Goal: Task Accomplishment & Management: Manage account settings

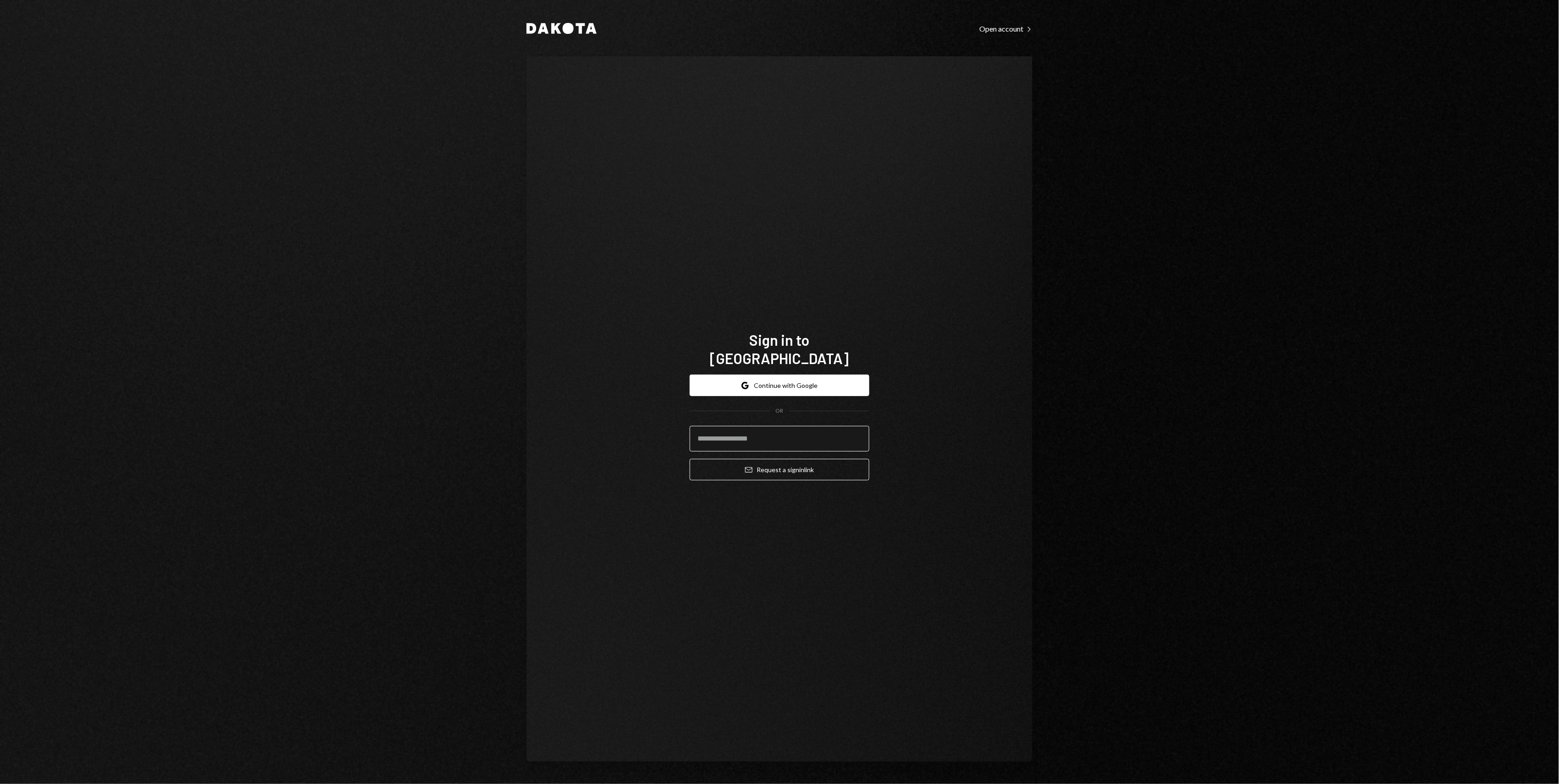
drag, startPoint x: 738, startPoint y: 431, endPoint x: 741, endPoint y: 435, distance: 5.0
click at [739, 433] on input "email" at bounding box center [779, 438] width 180 height 26
type input "**********"
click at [789, 459] on button "Email Request a sign in link" at bounding box center [779, 470] width 180 height 21
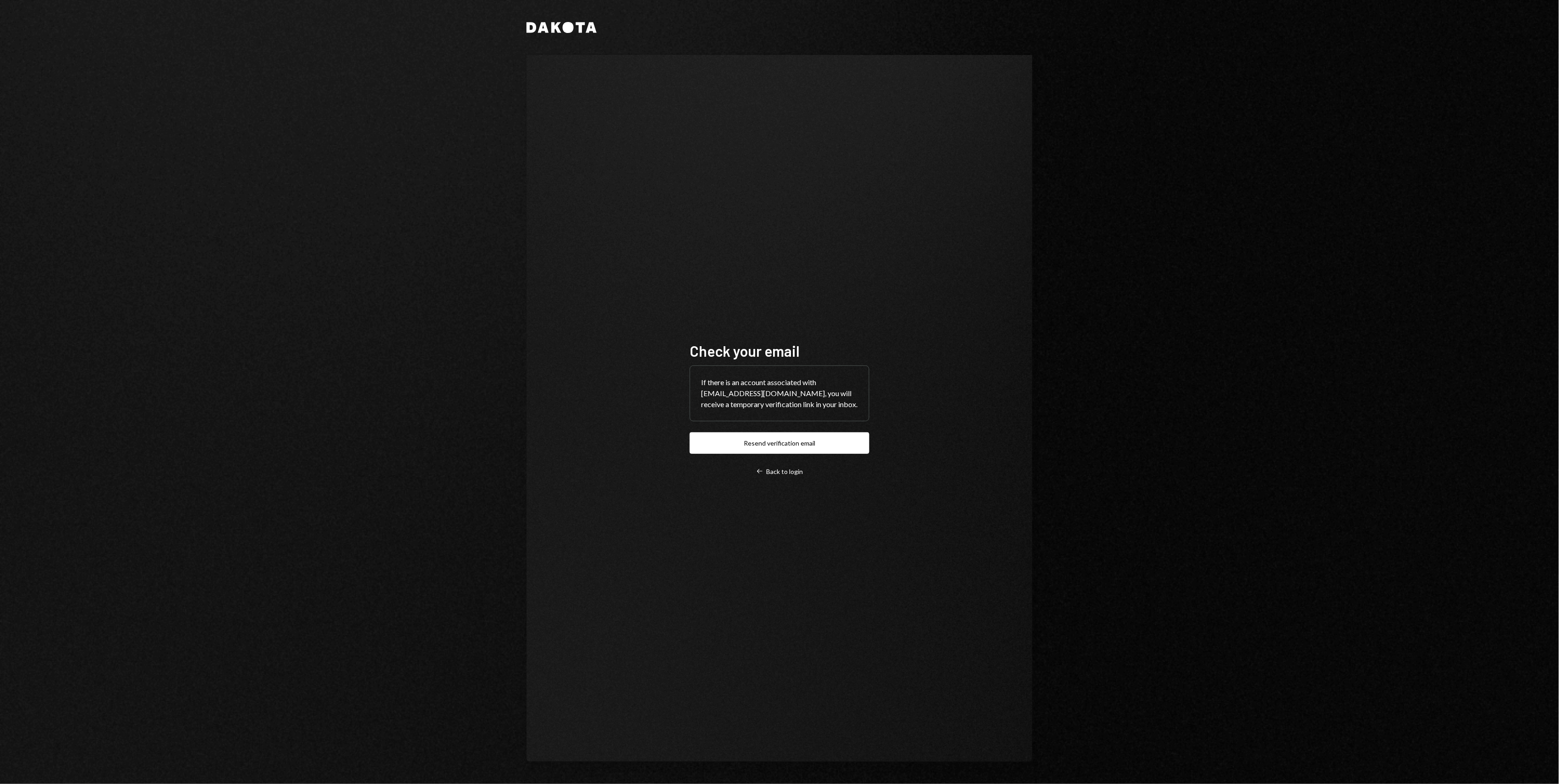
click at [442, 310] on div "Dakota Check your email If there is an account associated with [EMAIL_ADDRESS][…" at bounding box center [780, 392] width 1559 height 784
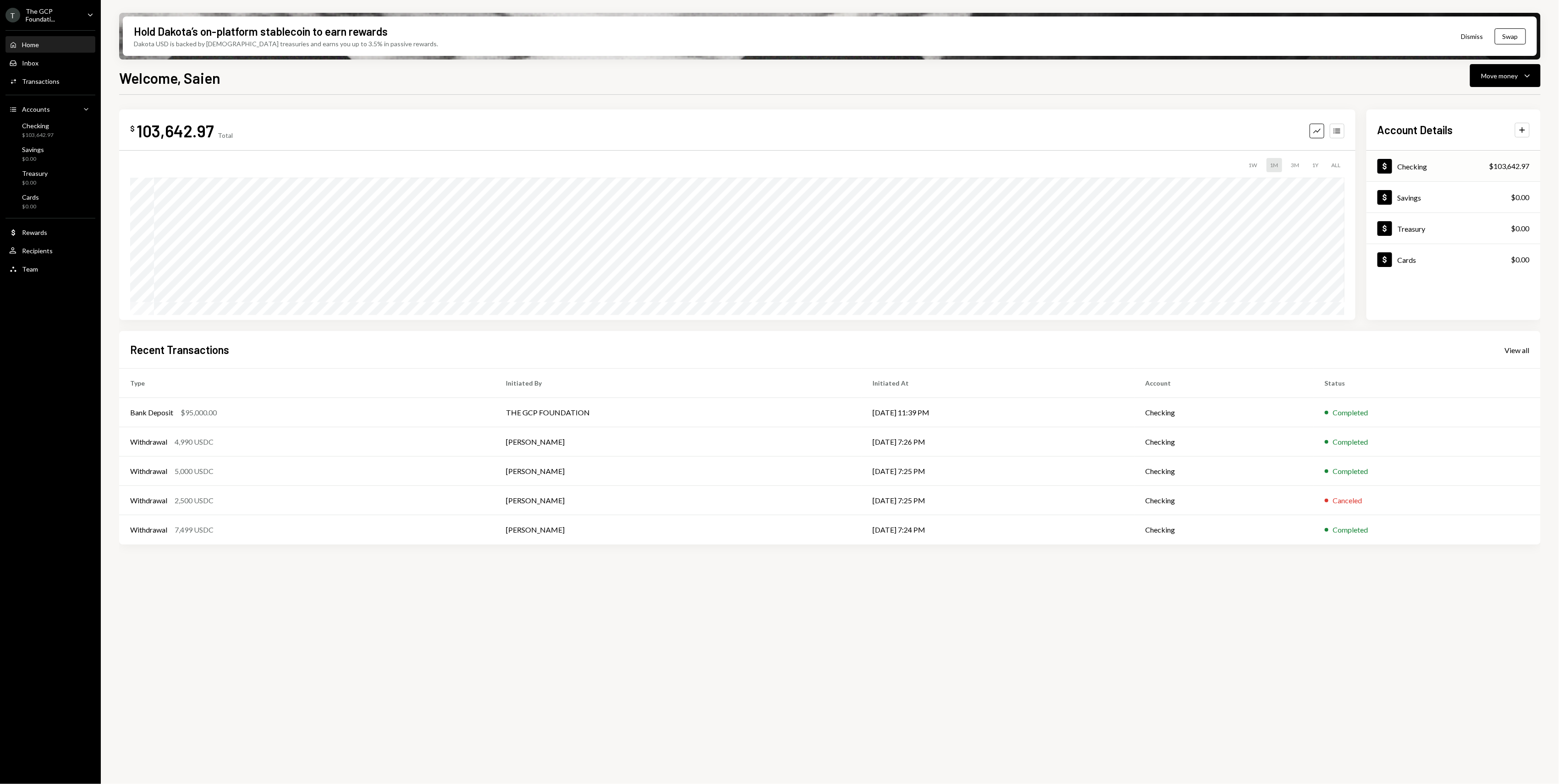
click at [1470, 170] on div "Dollar Checking $103,642.97" at bounding box center [1453, 166] width 174 height 30
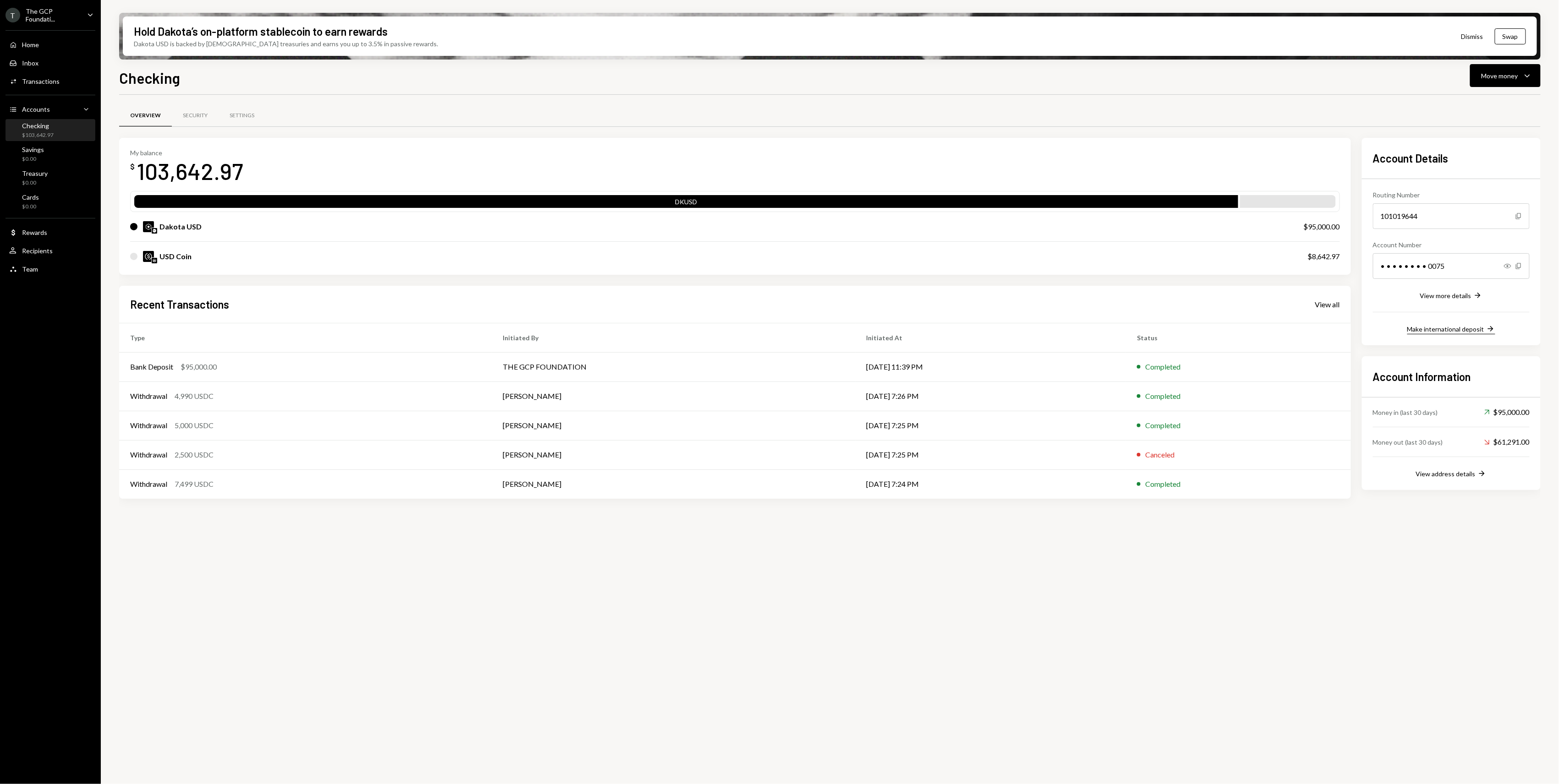
click at [1454, 328] on div "Make international deposit" at bounding box center [1445, 329] width 77 height 8
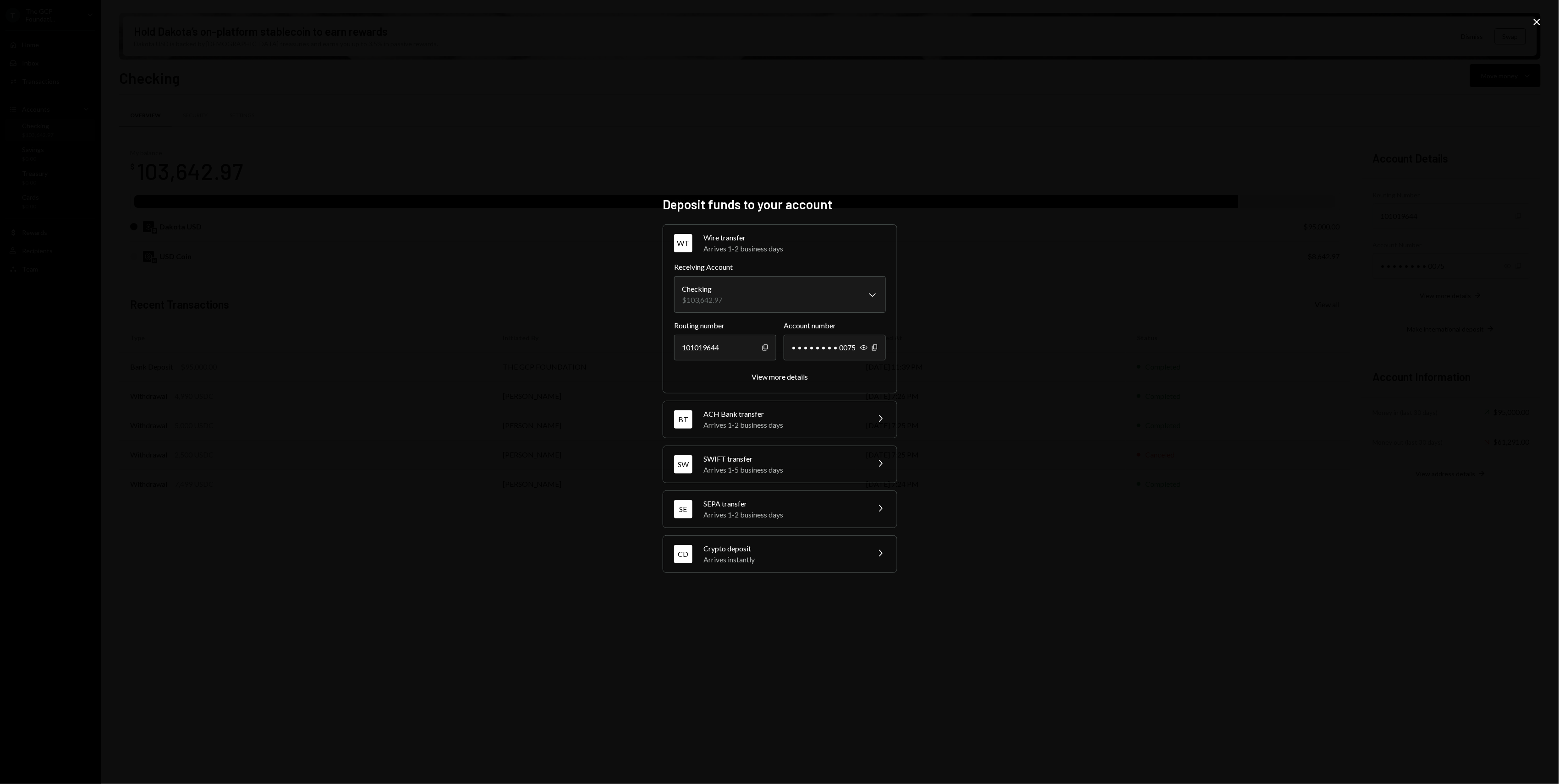
click at [1536, 21] on icon at bounding box center [1537, 22] width 6 height 6
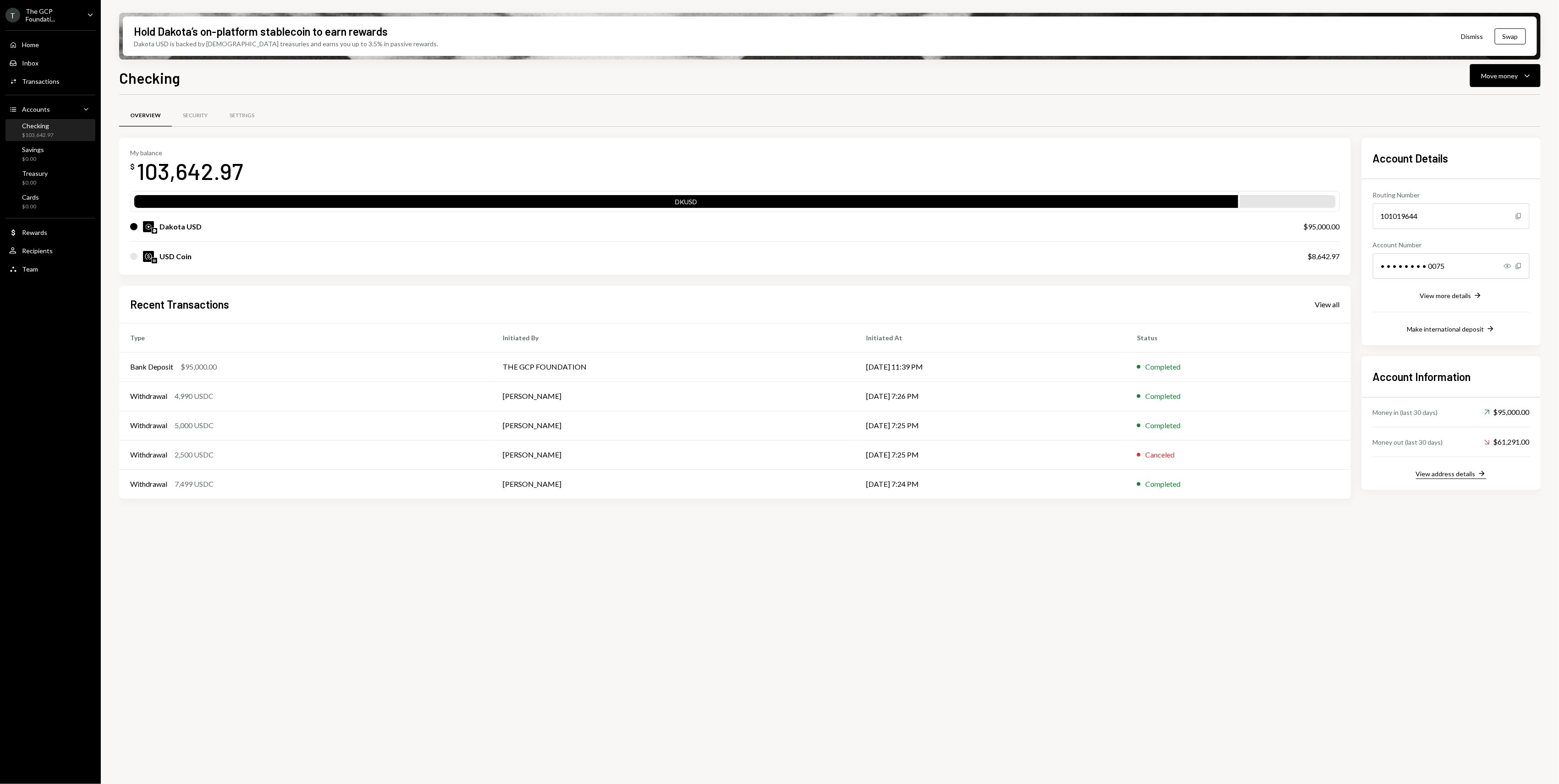
click at [1441, 473] on div "View address details" at bounding box center [1446, 474] width 60 height 8
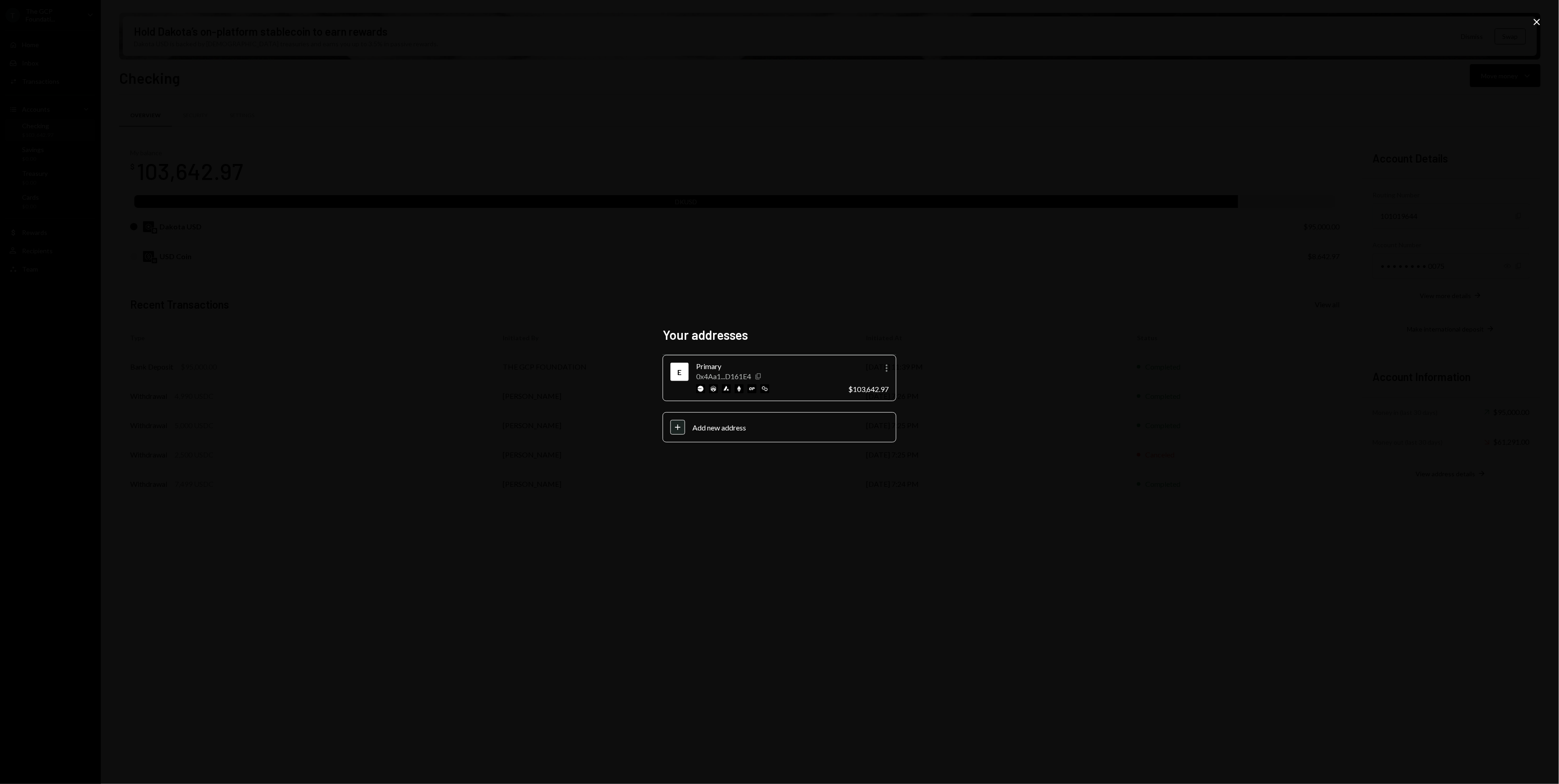
click at [759, 376] on icon "Copy" at bounding box center [758, 376] width 7 height 7
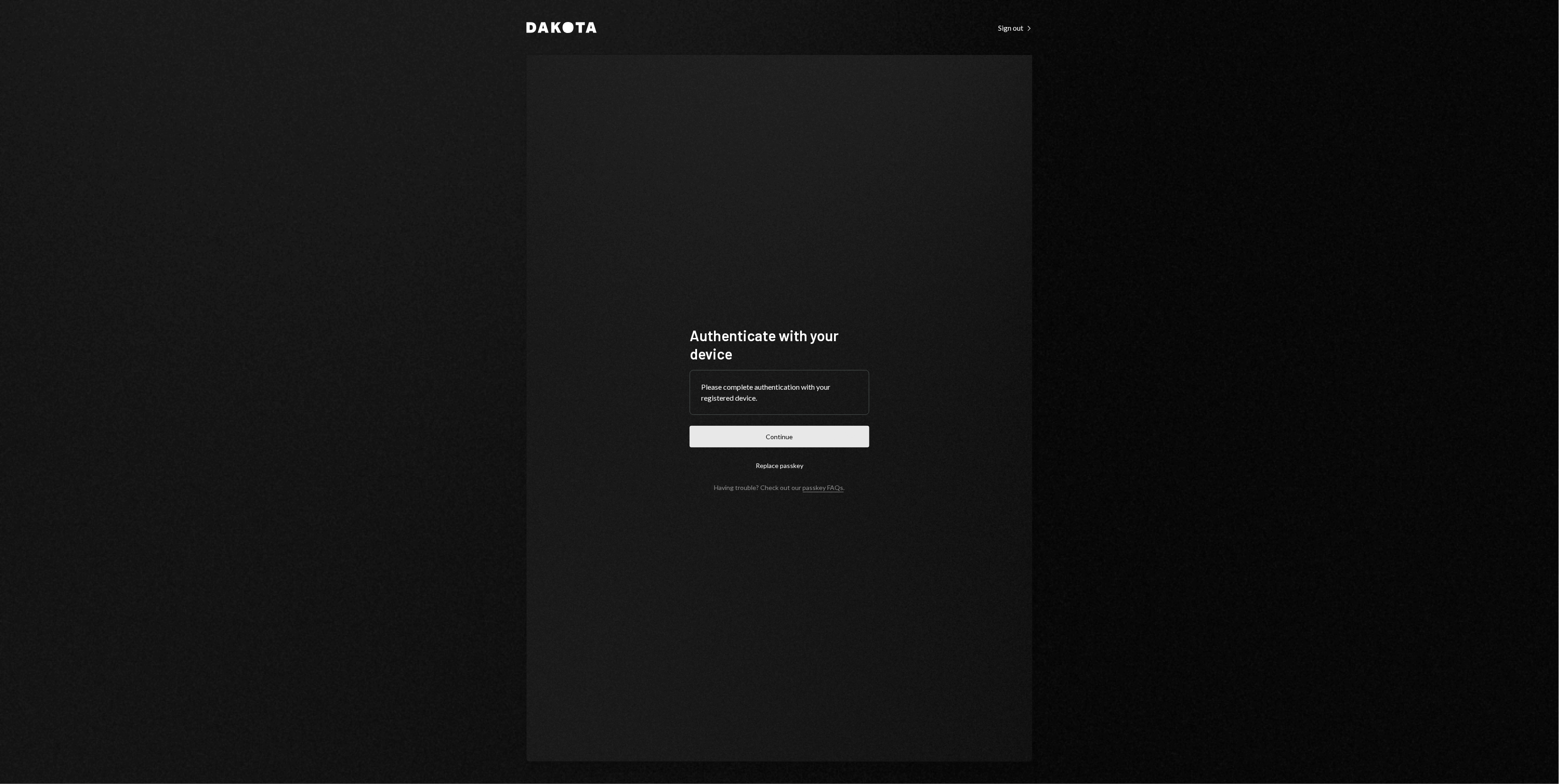
click at [845, 438] on button "Continue" at bounding box center [779, 436] width 180 height 21
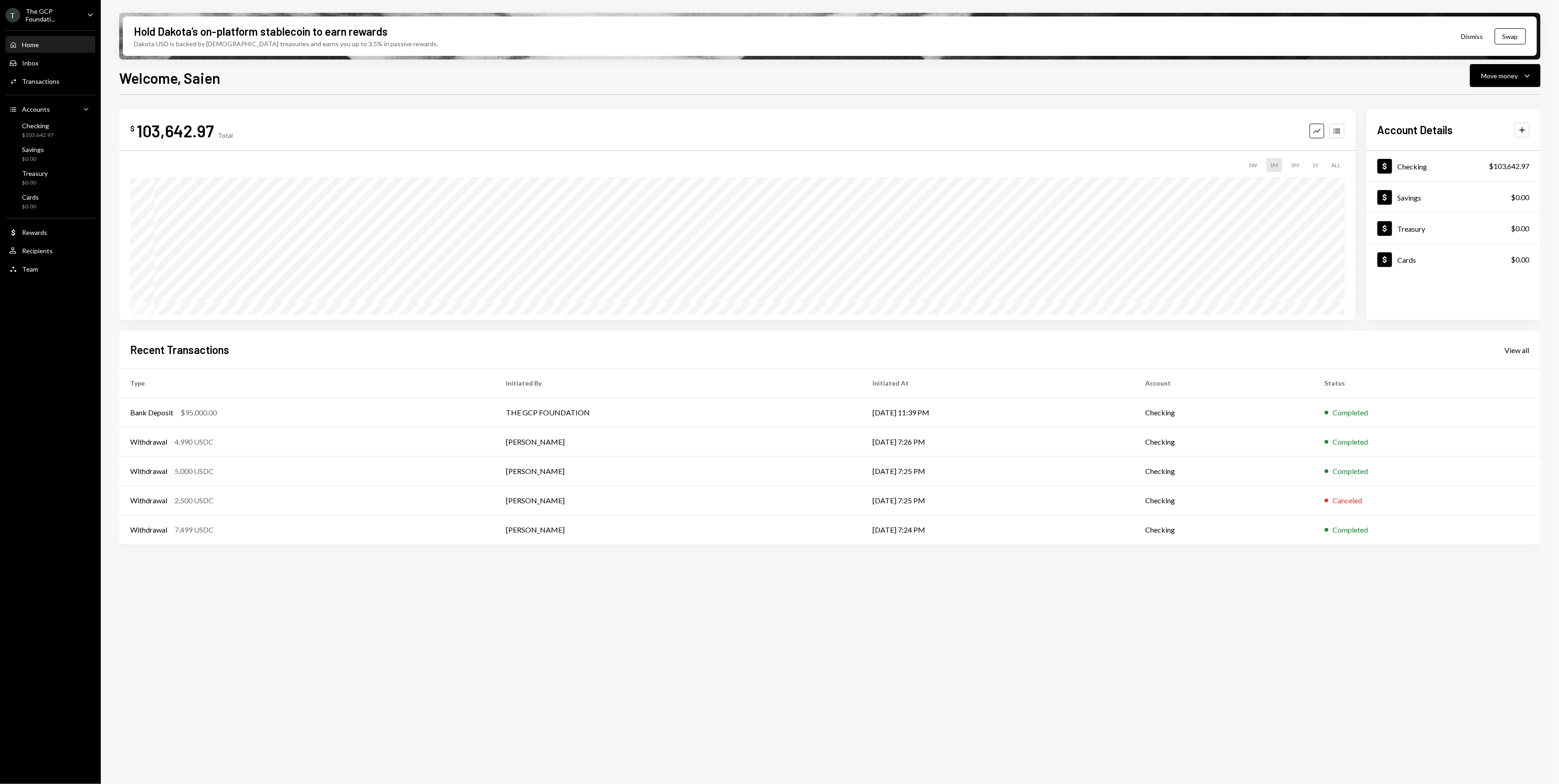
click at [88, 22] on ul "T The GCP Foundati... Caret Down Home Home Inbox Inbox Activities Transactions …" at bounding box center [50, 140] width 101 height 279
click at [86, 9] on icon "Caret Down" at bounding box center [90, 14] width 10 height 10
click at [58, 129] on div "View all accounts" at bounding box center [71, 129] width 85 height 8
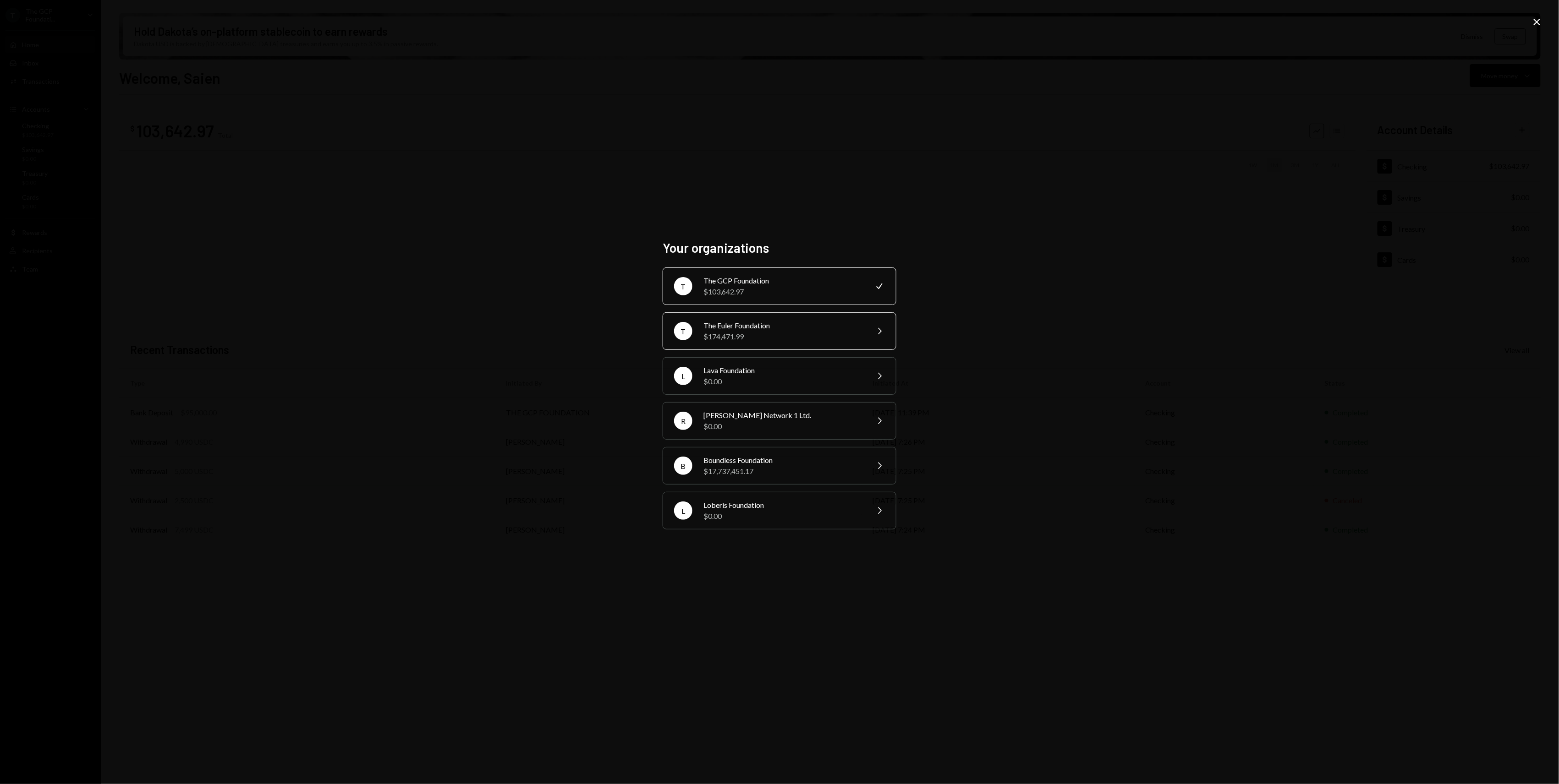
click at [790, 324] on div "The Euler Foundation" at bounding box center [783, 325] width 159 height 11
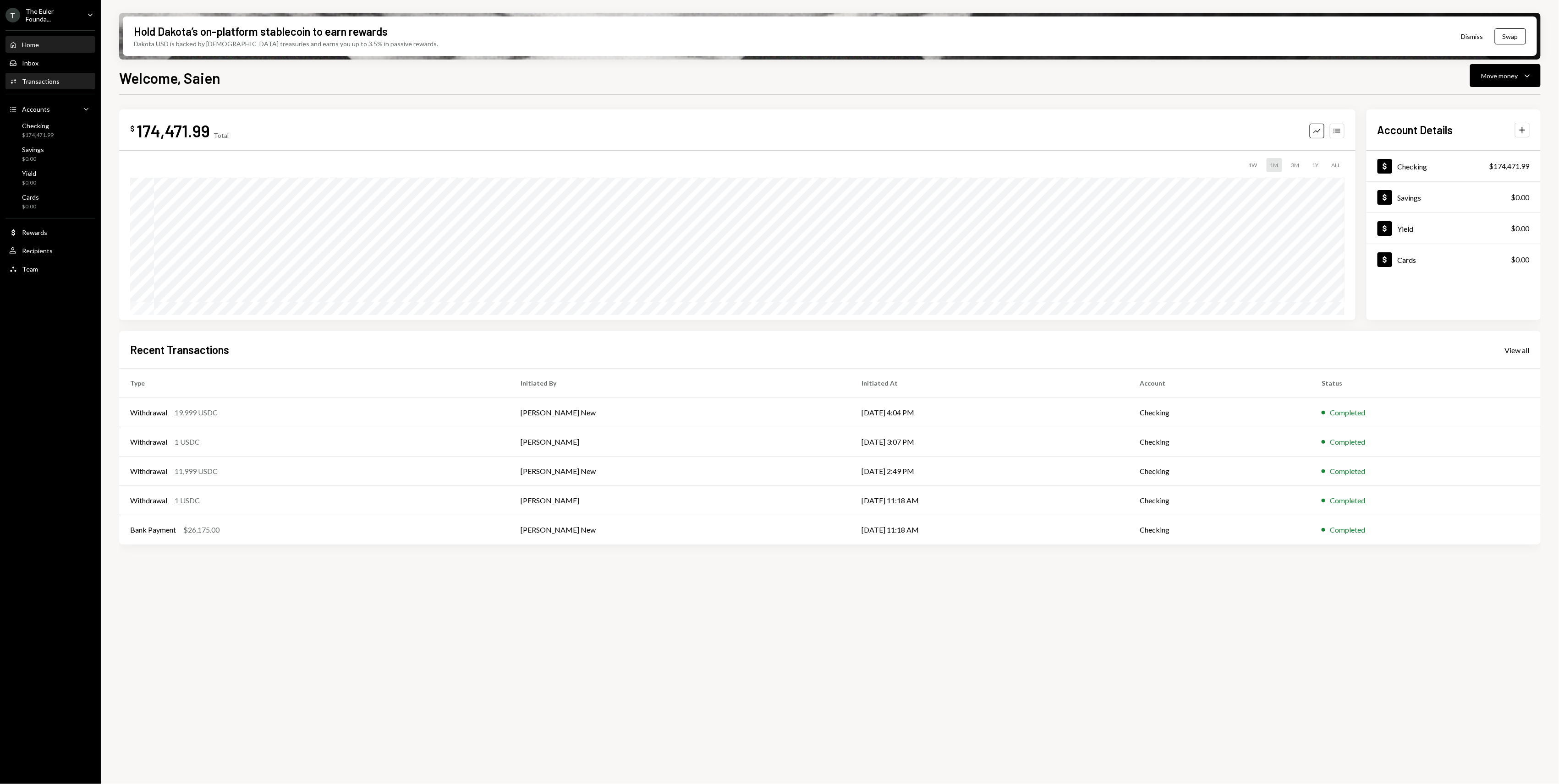
click at [34, 81] on div "Transactions" at bounding box center [41, 82] width 38 height 8
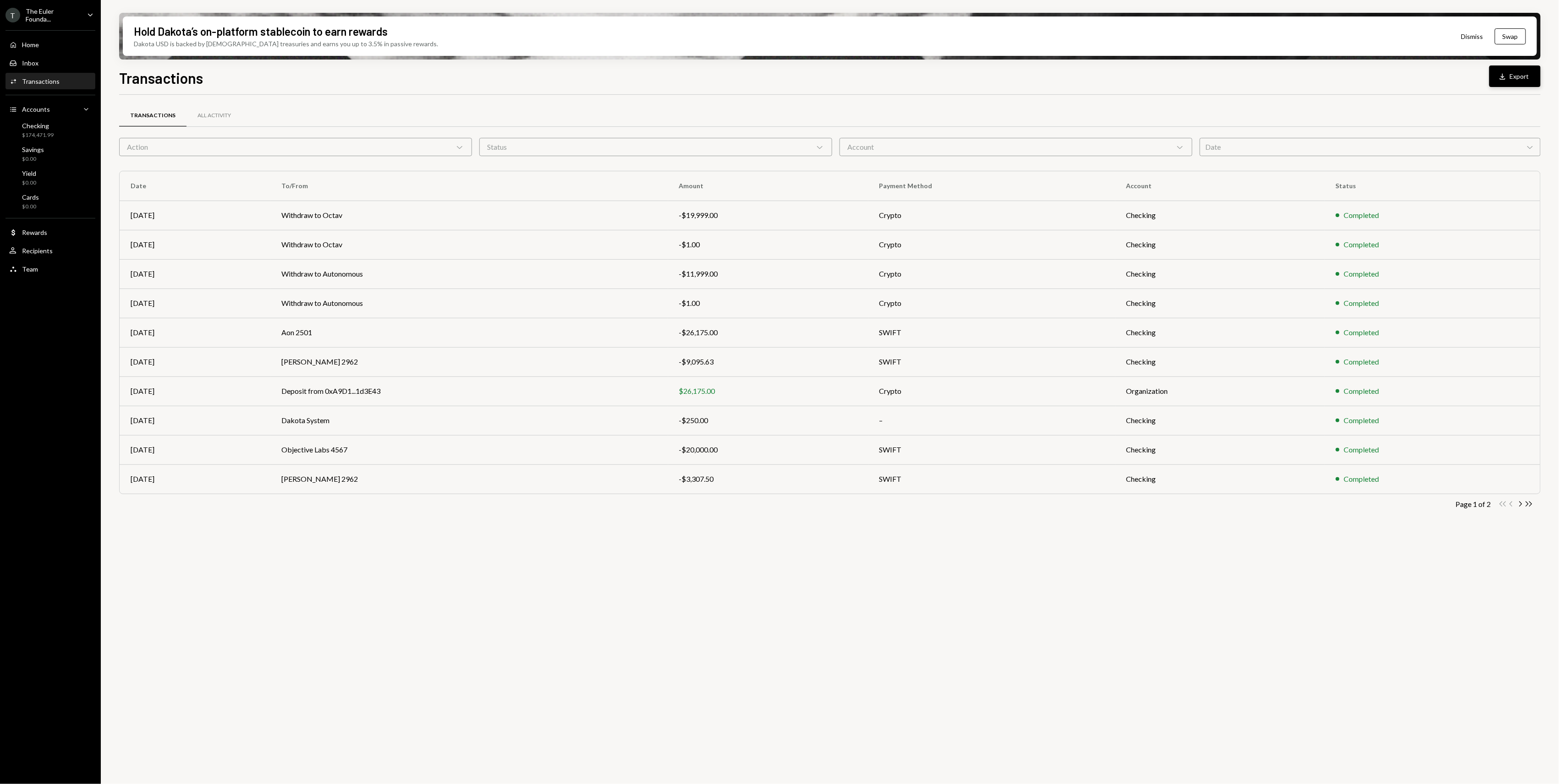
click at [1506, 74] on icon "Download" at bounding box center [1503, 77] width 9 height 9
